Goal: Find specific page/section: Find specific page/section

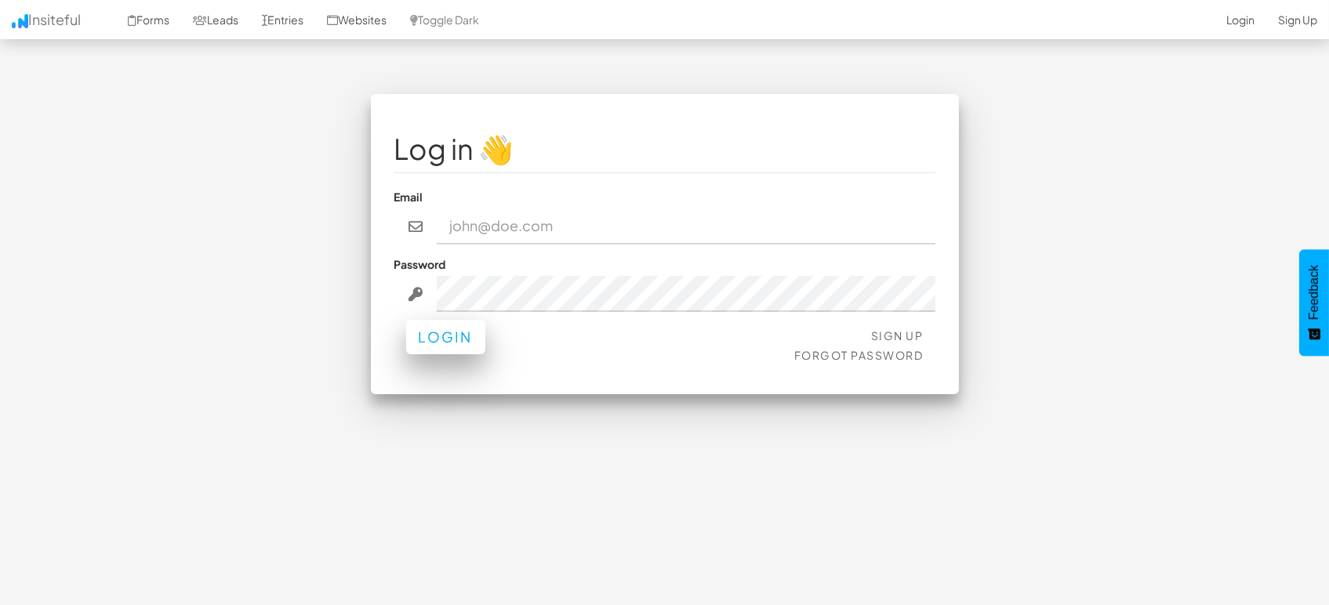
type input "marketing@mapsted.com"
click at [464, 337] on button "Login" at bounding box center [445, 337] width 79 height 34
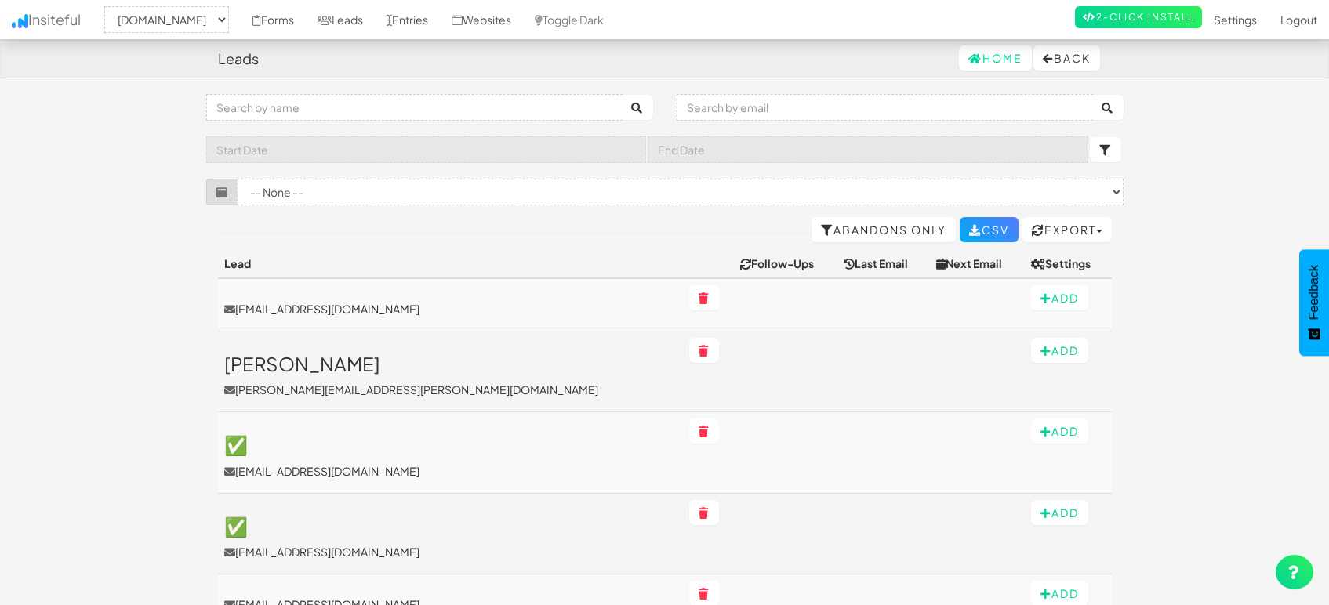
select select "1505"
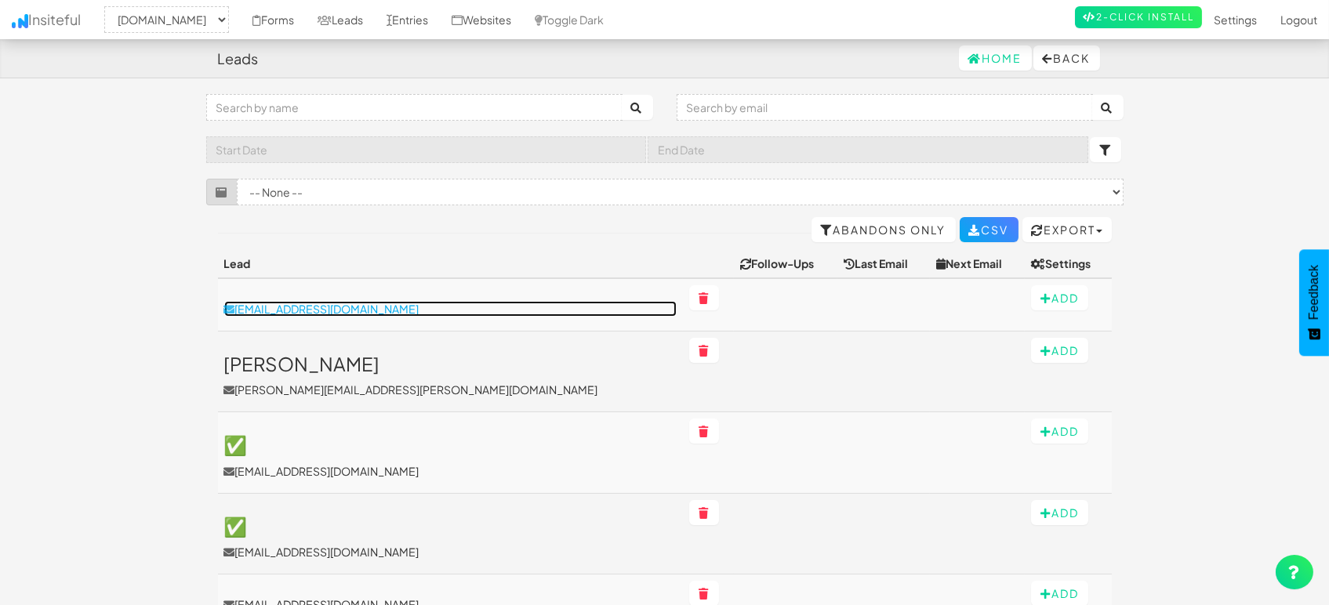
click at [329, 314] on p "yiheng.yue@coreaiot.com" at bounding box center [450, 309] width 452 height 16
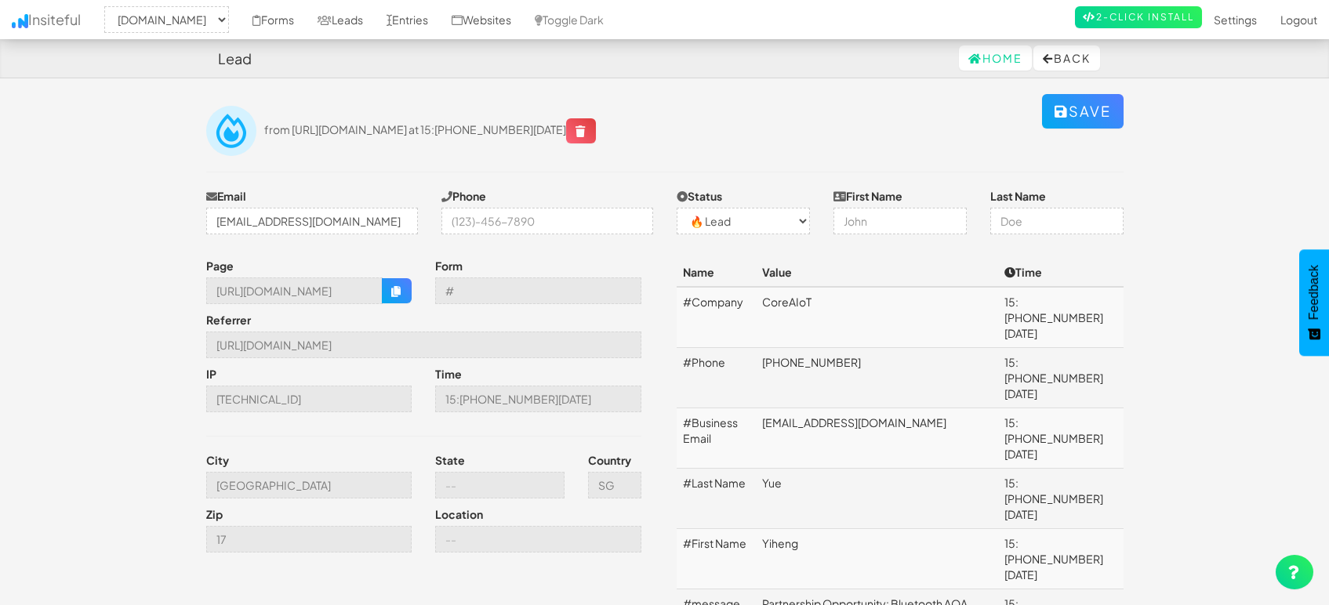
select select "1505"
select select "0"
drag, startPoint x: 807, startPoint y: 480, endPoint x: 759, endPoint y: 484, distance: 48.0
click at [759, 529] on td "Yiheng" at bounding box center [877, 559] width 242 height 60
copy td "Yiheng"
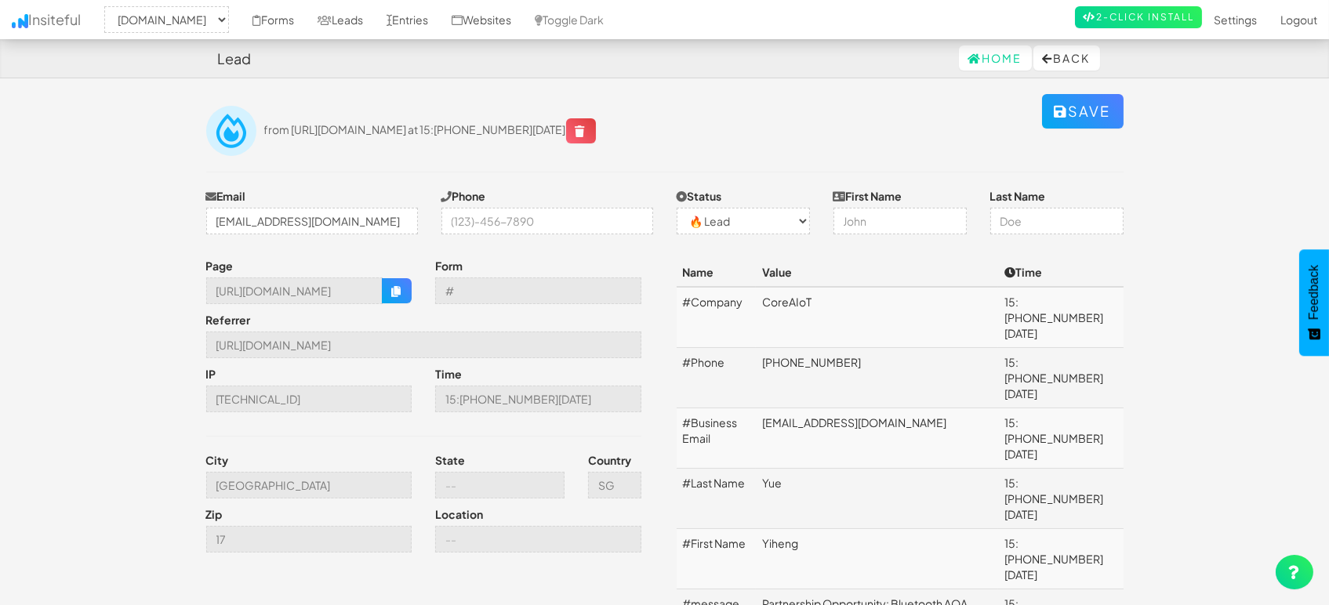
click at [850, 469] on td "Yue" at bounding box center [877, 499] width 242 height 60
click at [844, 409] on td "[EMAIL_ADDRESS][DOMAIN_NAME]" at bounding box center [877, 439] width 242 height 60
copy td "[EMAIL_ADDRESS][DOMAIN_NAME]"
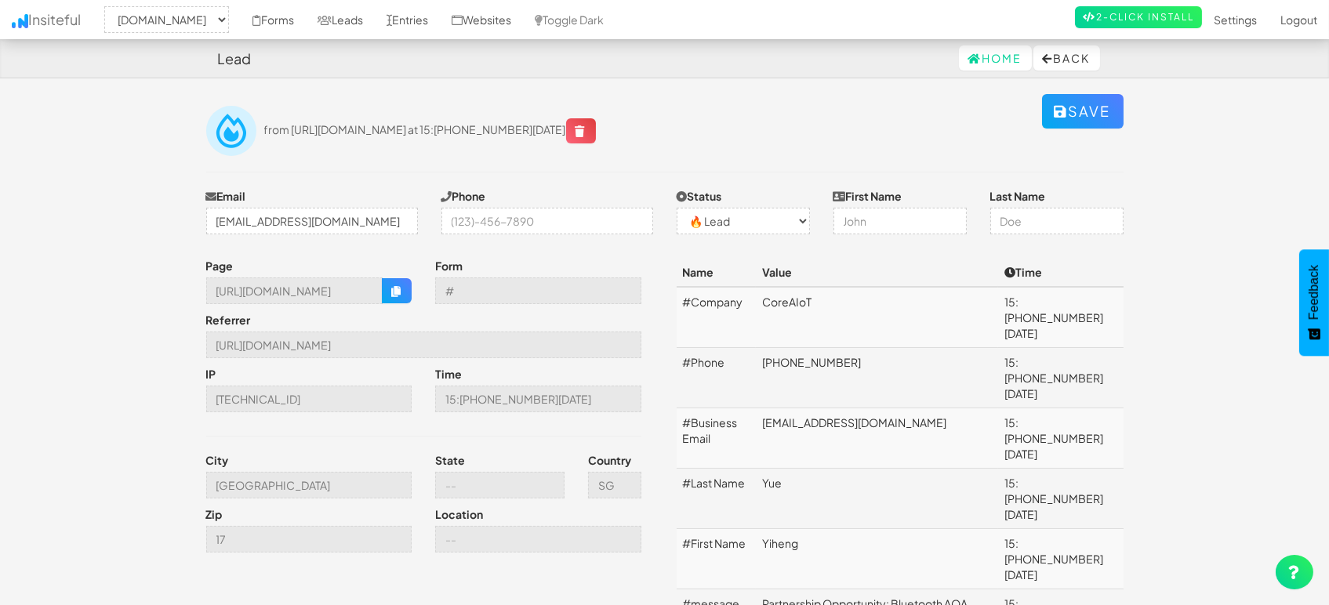
click at [823, 350] on td "+8618918935318" at bounding box center [877, 378] width 242 height 60
copy td "+8618918935318"
click at [802, 303] on td "CoreAIoT" at bounding box center [877, 317] width 242 height 61
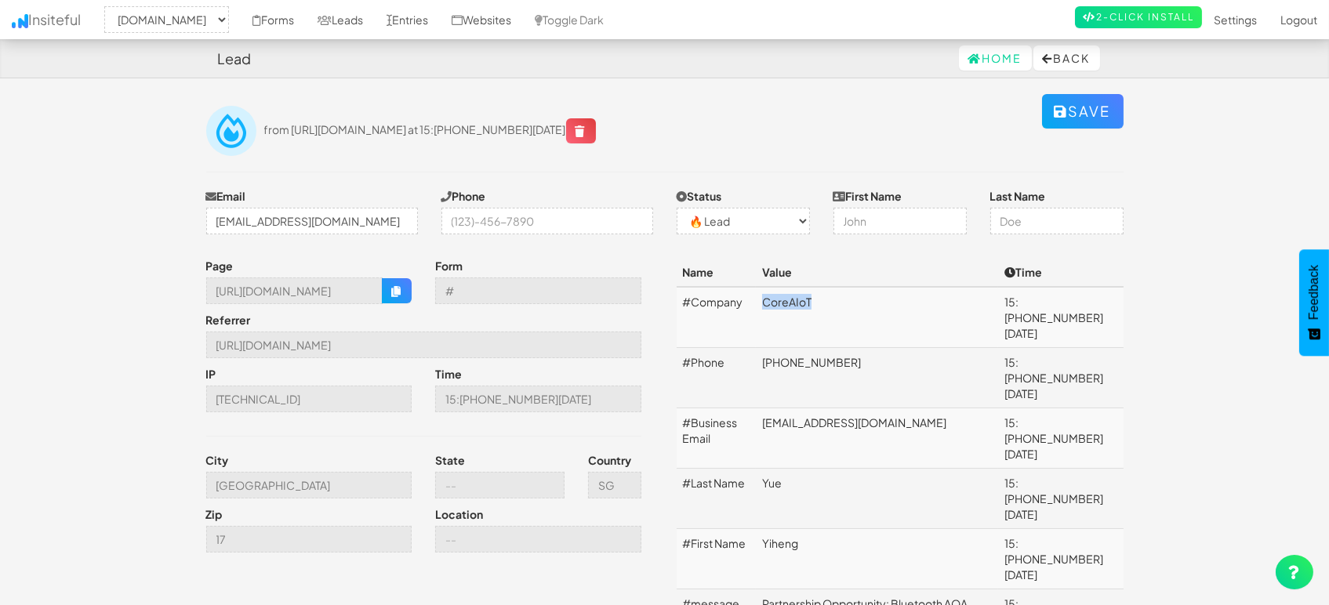
click at [802, 303] on td "CoreAIoT" at bounding box center [877, 317] width 242 height 61
copy td "CoreAIoT"
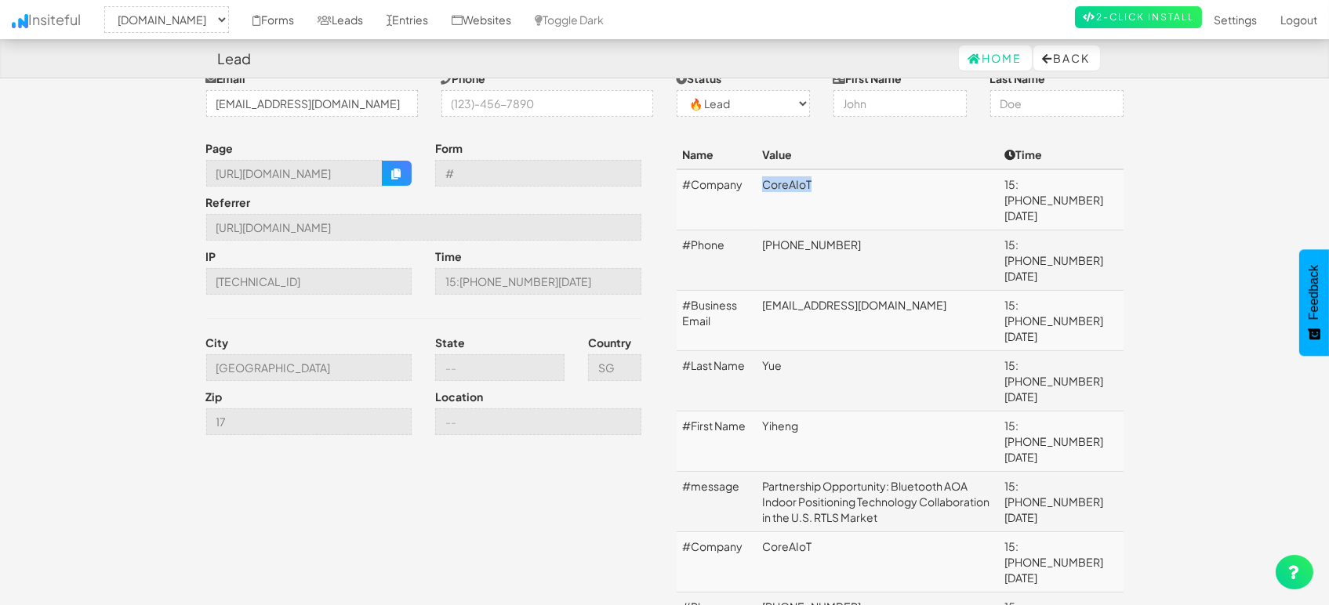
scroll to position [87, 0]
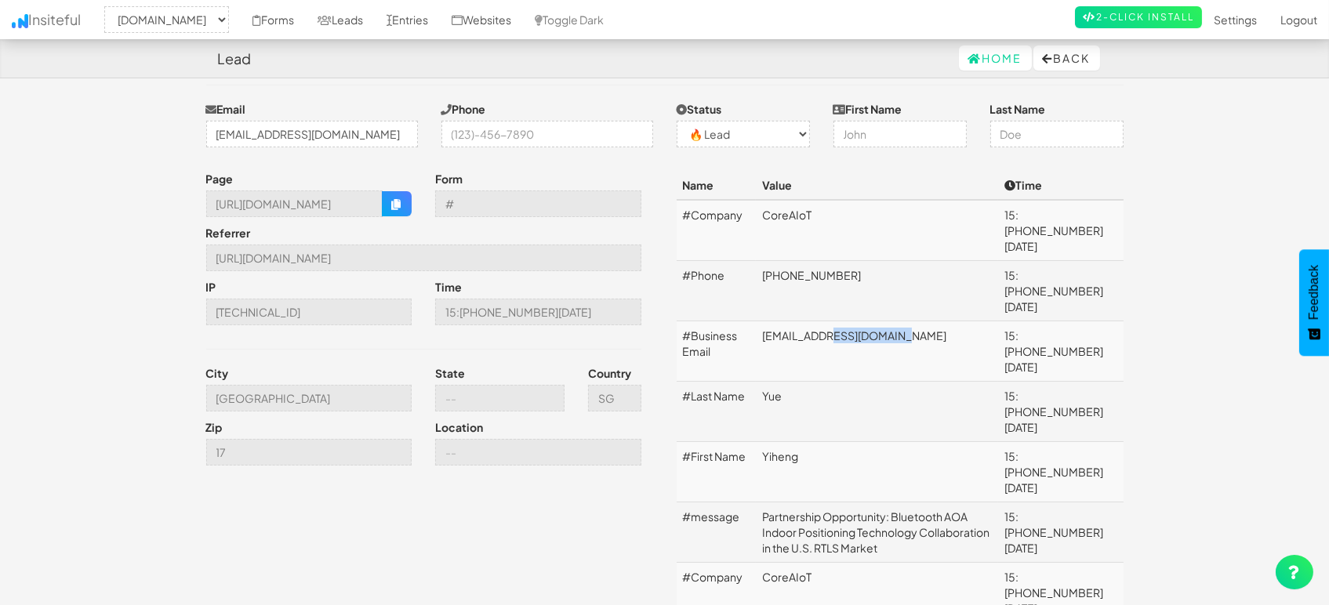
drag, startPoint x: 830, startPoint y: 300, endPoint x: 915, endPoint y: 307, distance: 84.9
click at [915, 321] on td "yiheng.yue@coreaiot.com" at bounding box center [877, 351] width 242 height 60
click at [295, 253] on input "https://mapsted.com/" at bounding box center [423, 258] width 435 height 27
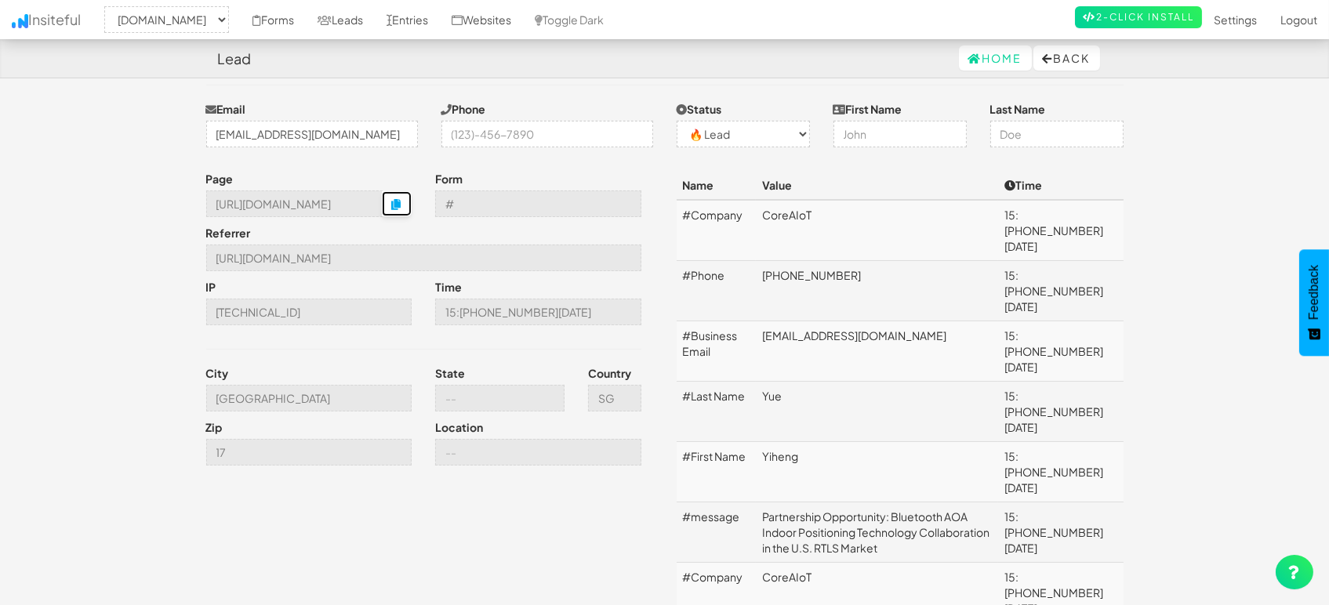
click at [404, 207] on button "button" at bounding box center [397, 203] width 30 height 25
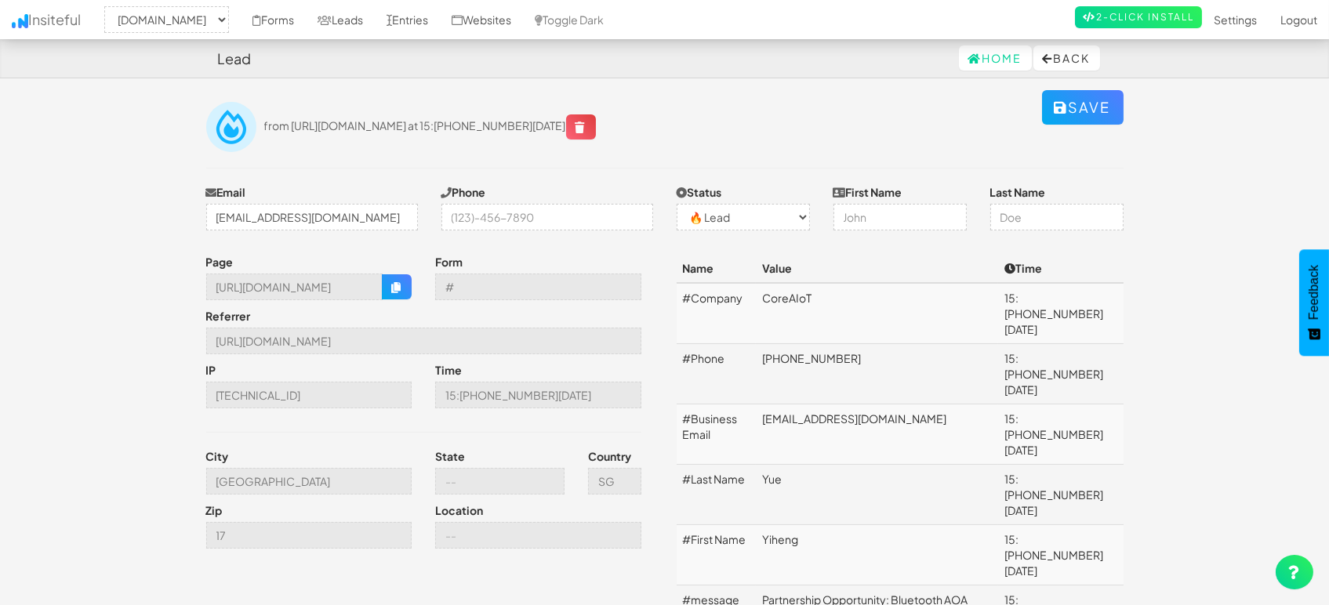
scroll to position [0, 0]
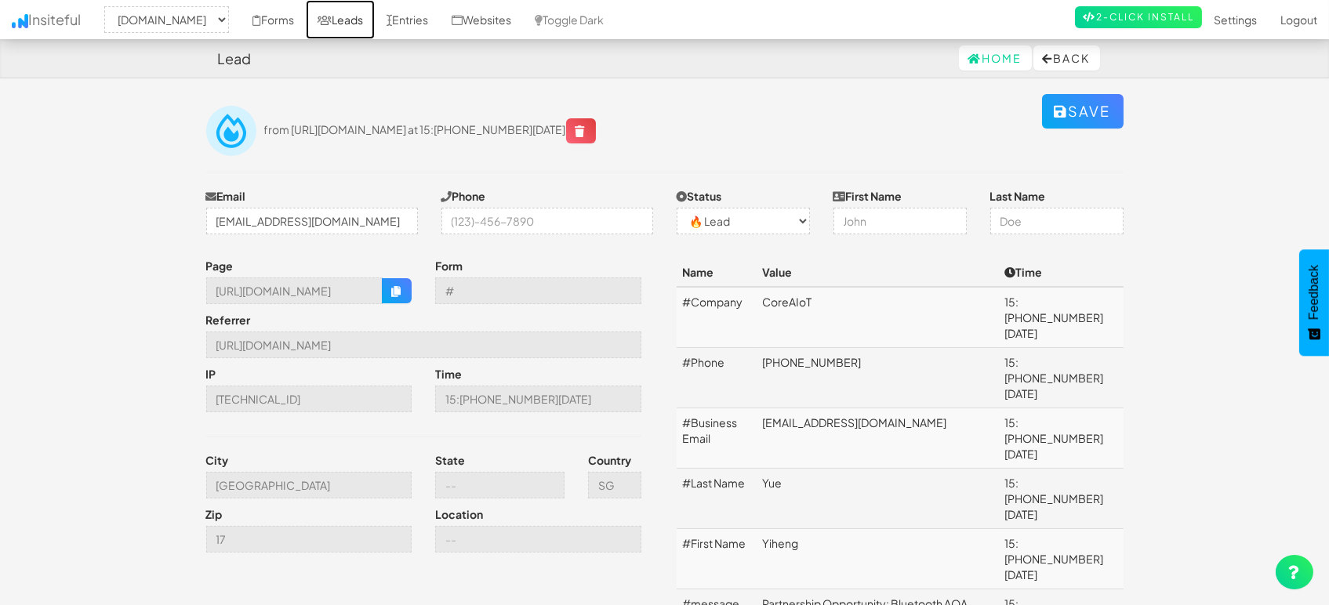
click at [332, 15] on link "Leads" at bounding box center [340, 19] width 69 height 39
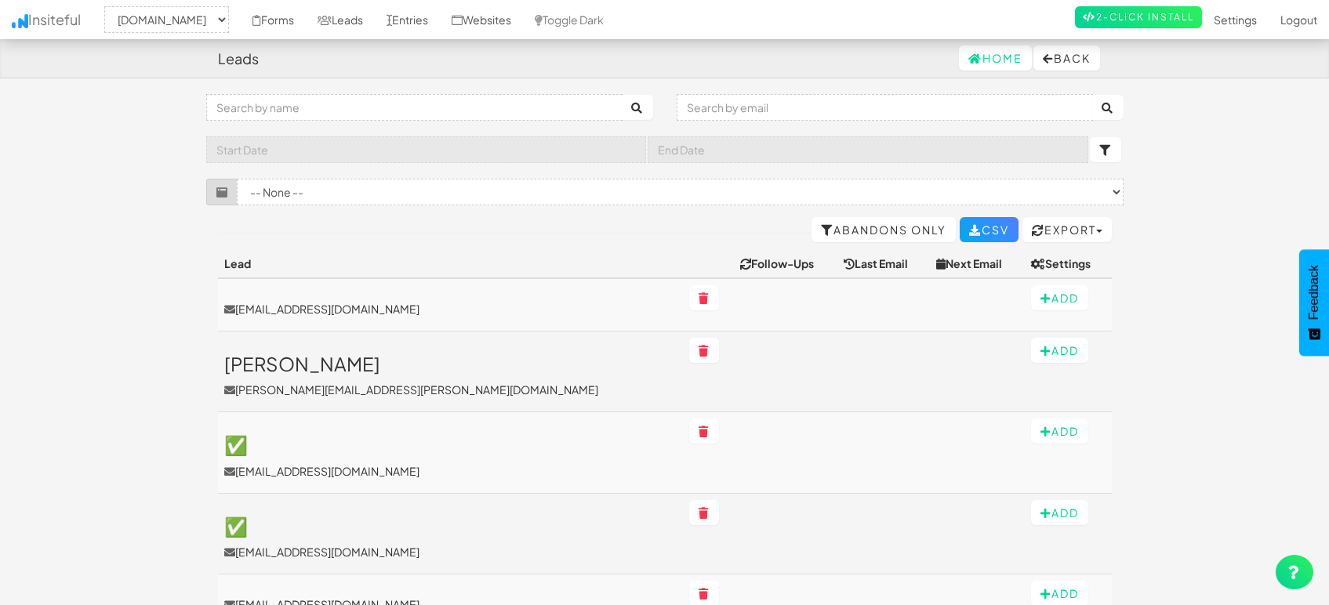
select select "1505"
click at [429, 19] on link "Entries" at bounding box center [407, 19] width 65 height 39
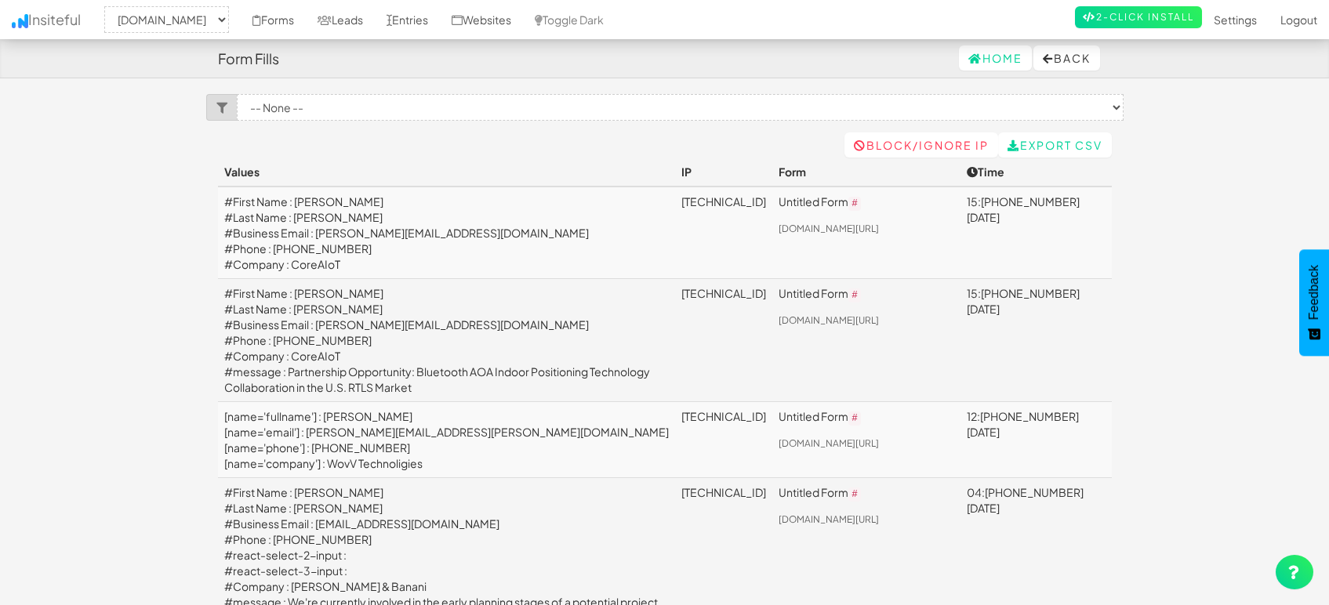
select select "1505"
